Goal: Answer question/provide support

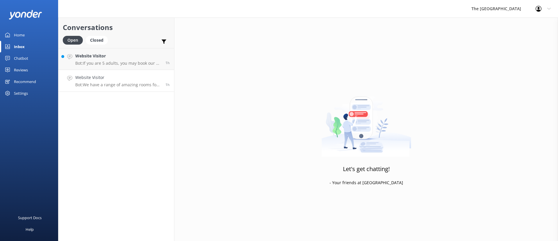
drag, startPoint x: 0, startPoint y: 0, endPoint x: 74, endPoint y: 83, distance: 111.3
click at [74, 83] on link "Website Visitor Bot: We have a range of amazing rooms for you to choose from. T…" at bounding box center [116, 81] width 116 height 22
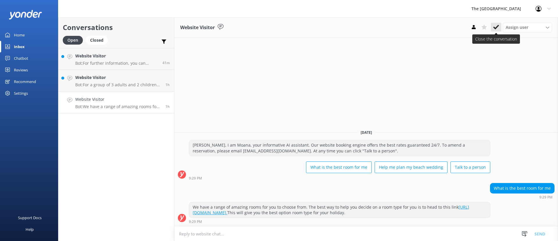
click at [497, 26] on icon at bounding box center [497, 27] width 6 height 6
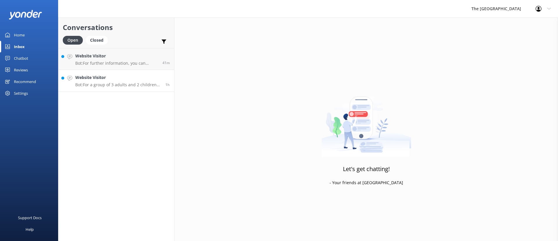
click at [128, 78] on h4 "Website Visitor" at bounding box center [118, 77] width 86 height 6
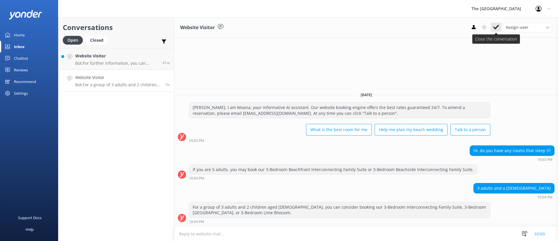
click at [500, 24] on button at bounding box center [496, 27] width 10 height 9
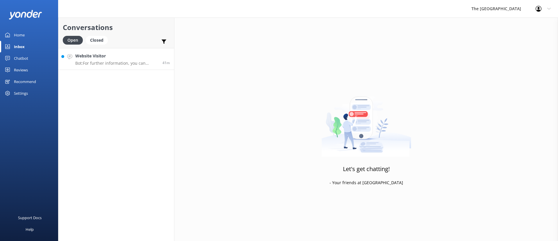
click at [121, 57] on h4 "Website Visitor" at bounding box center [116, 56] width 83 height 6
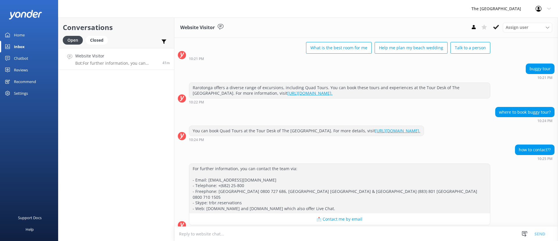
scroll to position [8020, 0]
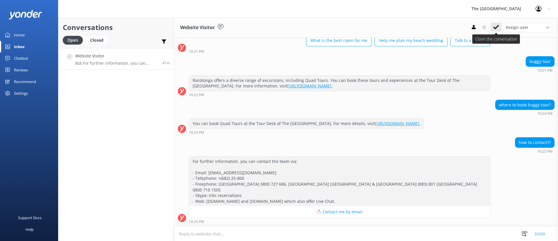
click at [498, 26] on use at bounding box center [497, 27] width 6 height 5
